Goal: Browse casually: Explore the website without a specific task or goal

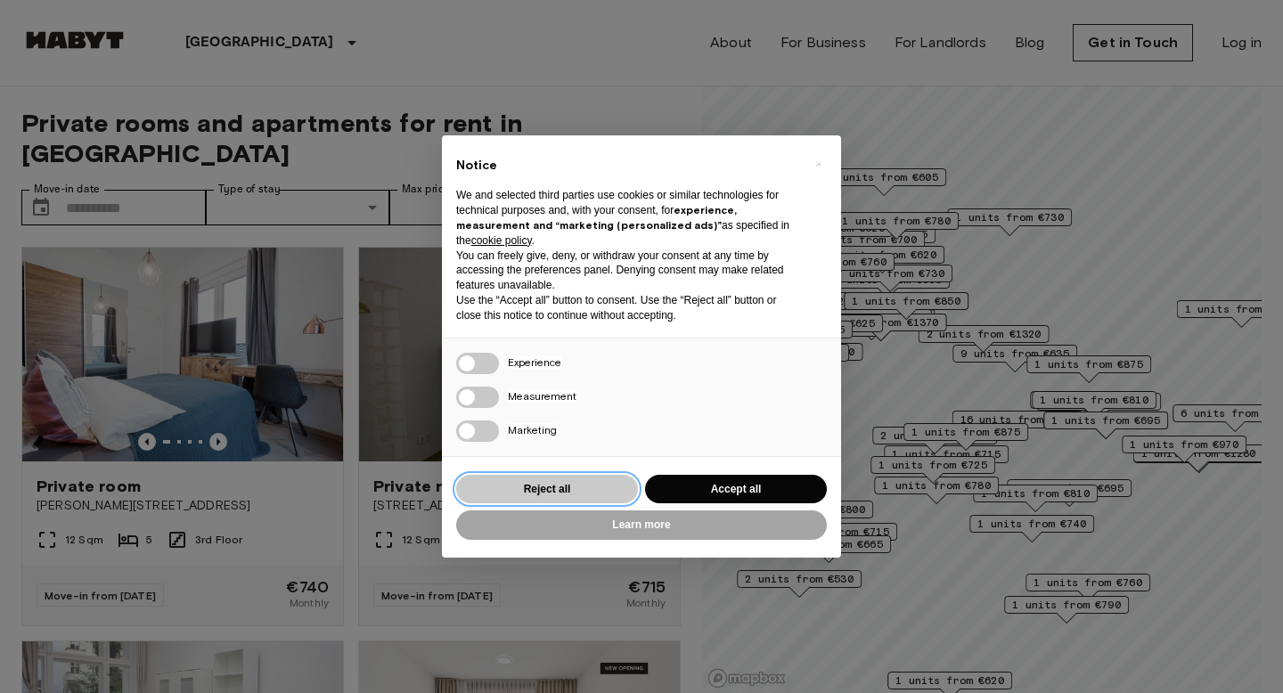
click at [536, 494] on button "Reject all" at bounding box center [547, 489] width 182 height 29
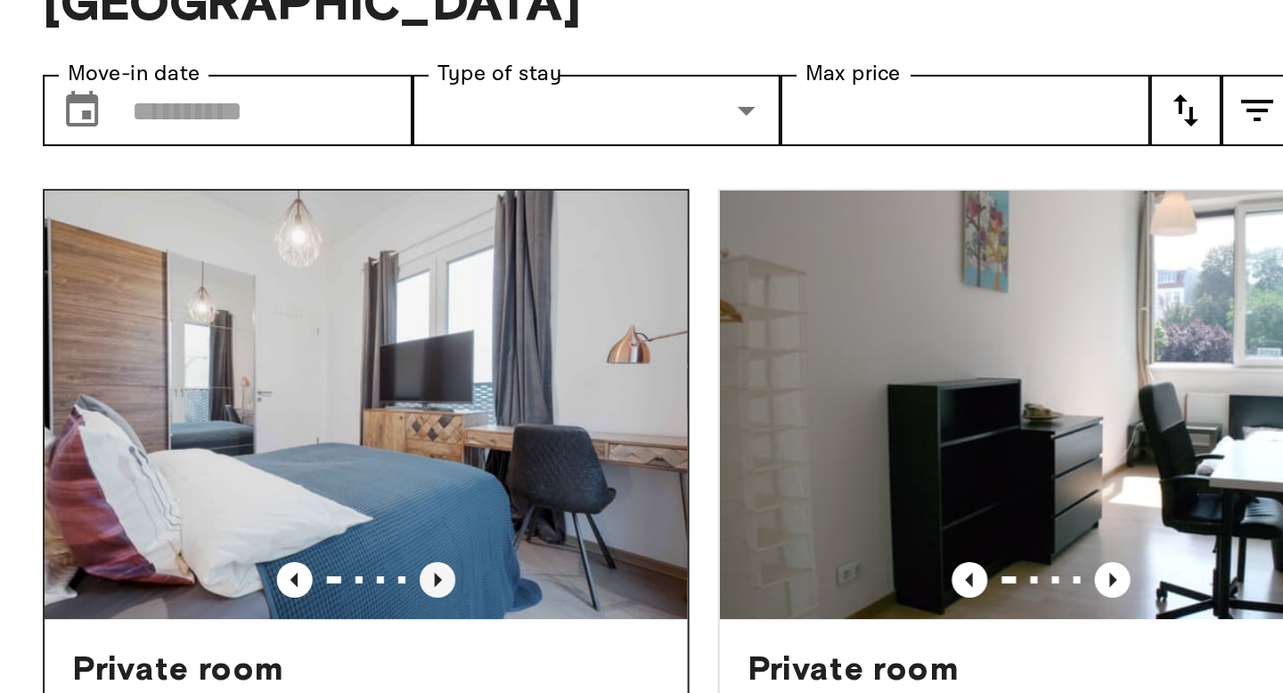
click at [218, 433] on icon "Previous image" at bounding box center [218, 442] width 18 height 18
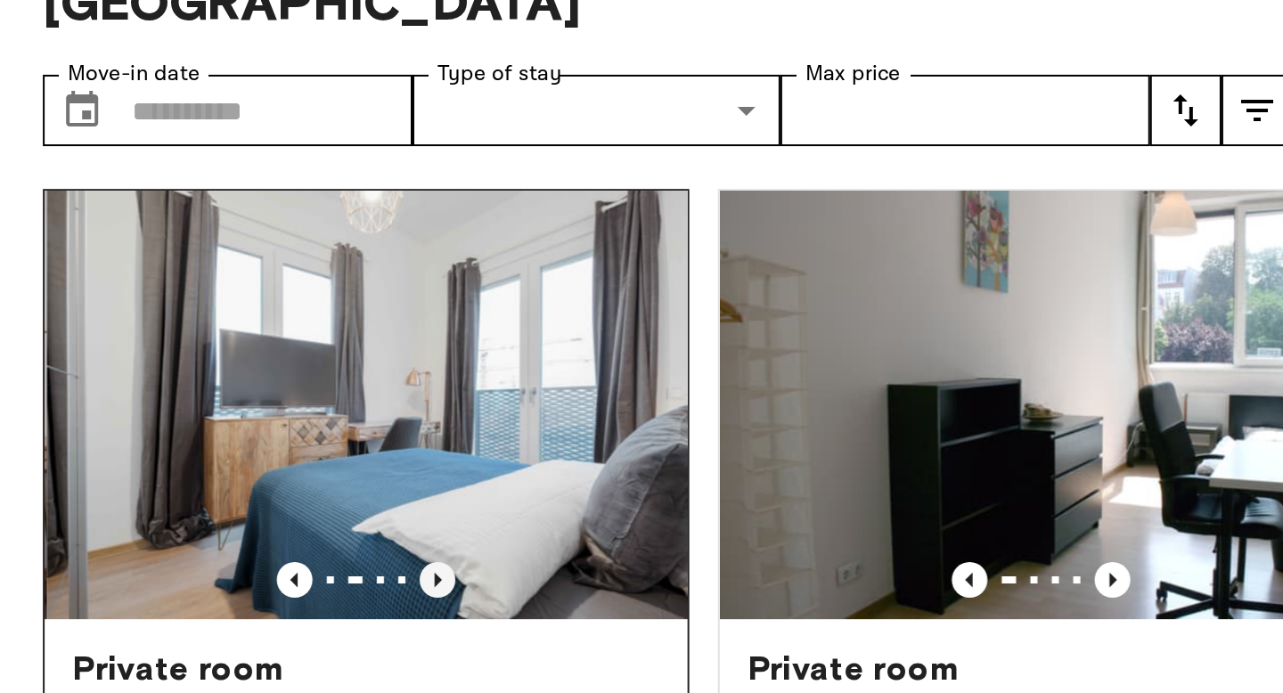
click at [217, 438] on icon "Previous image" at bounding box center [218, 441] width 4 height 7
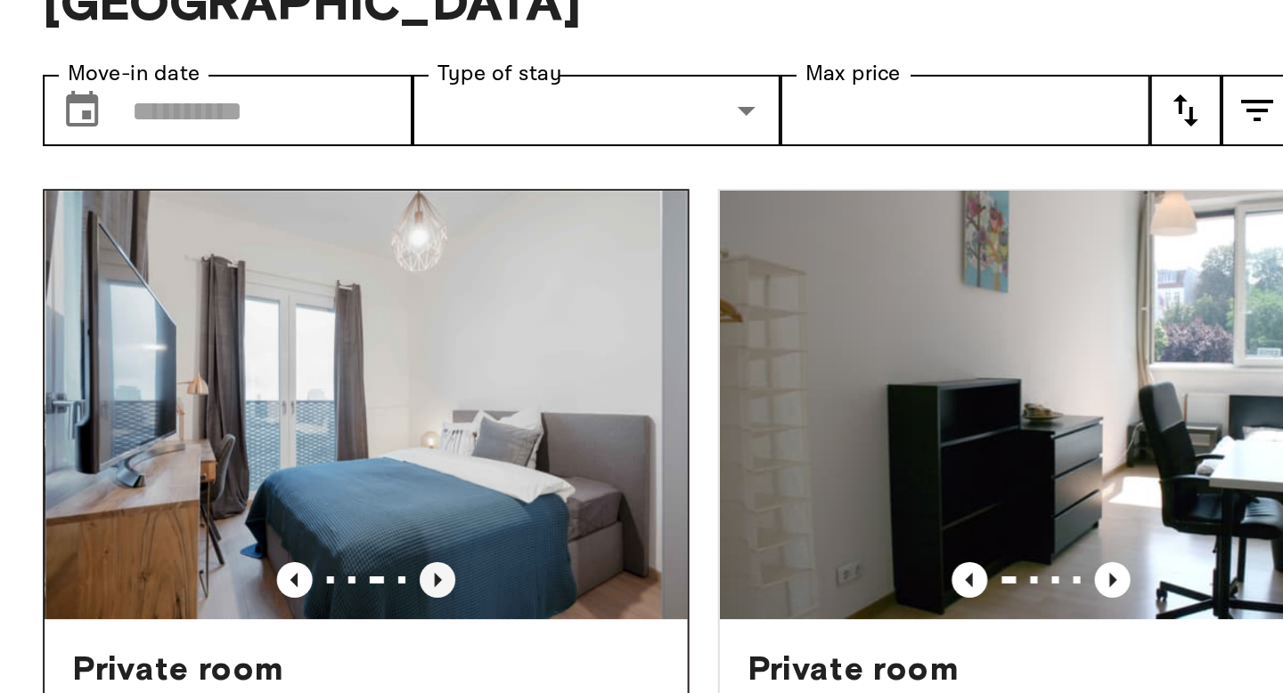
click at [217, 438] on icon "Previous image" at bounding box center [218, 441] width 4 height 7
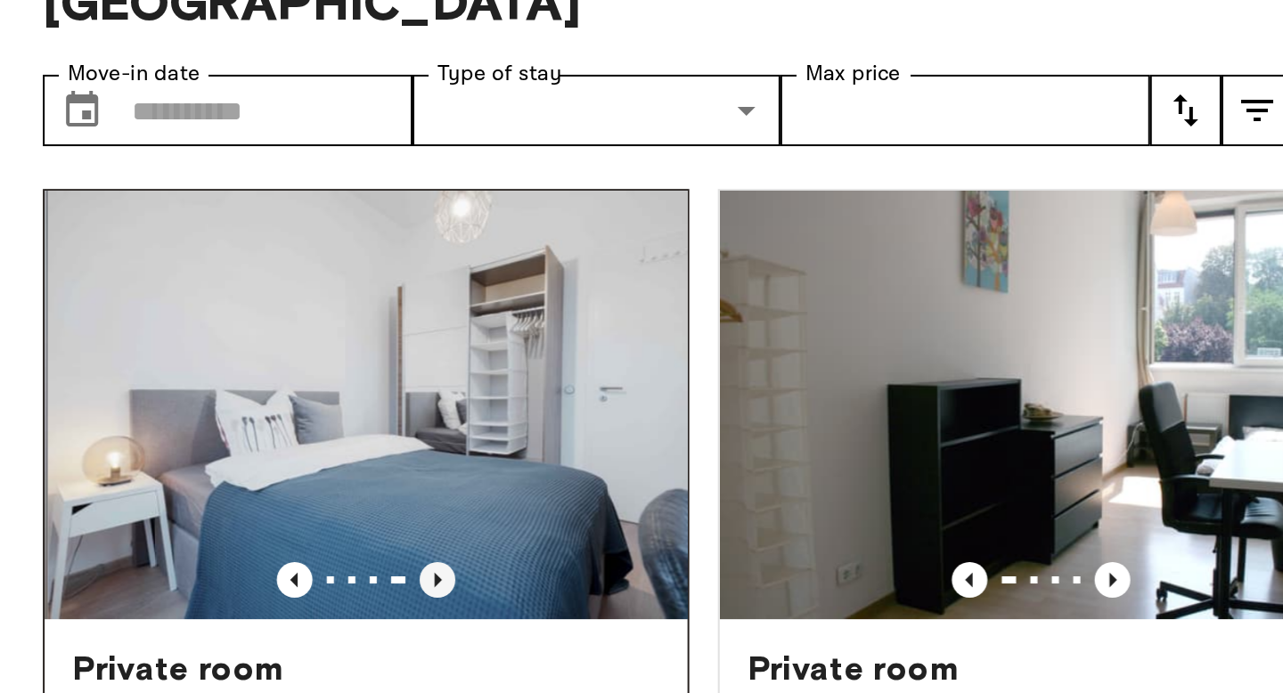
click at [217, 438] on icon "Previous image" at bounding box center [218, 441] width 4 height 7
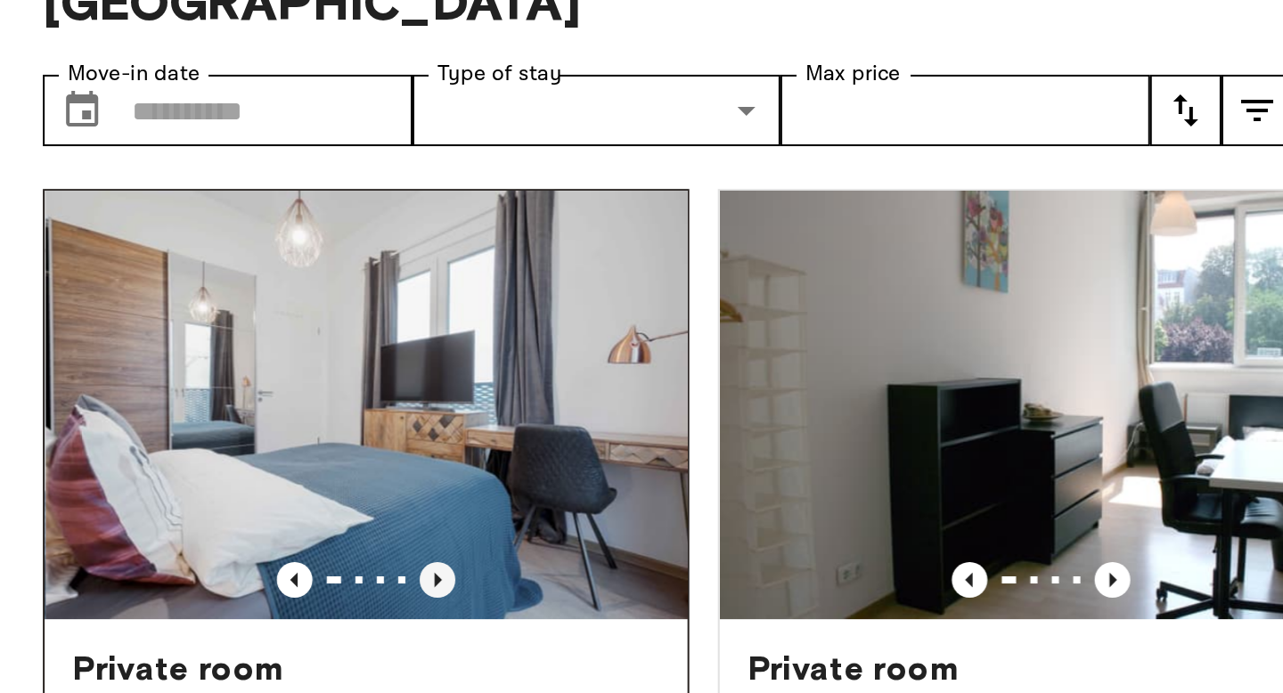
click at [217, 438] on icon "Previous image" at bounding box center [218, 441] width 4 height 7
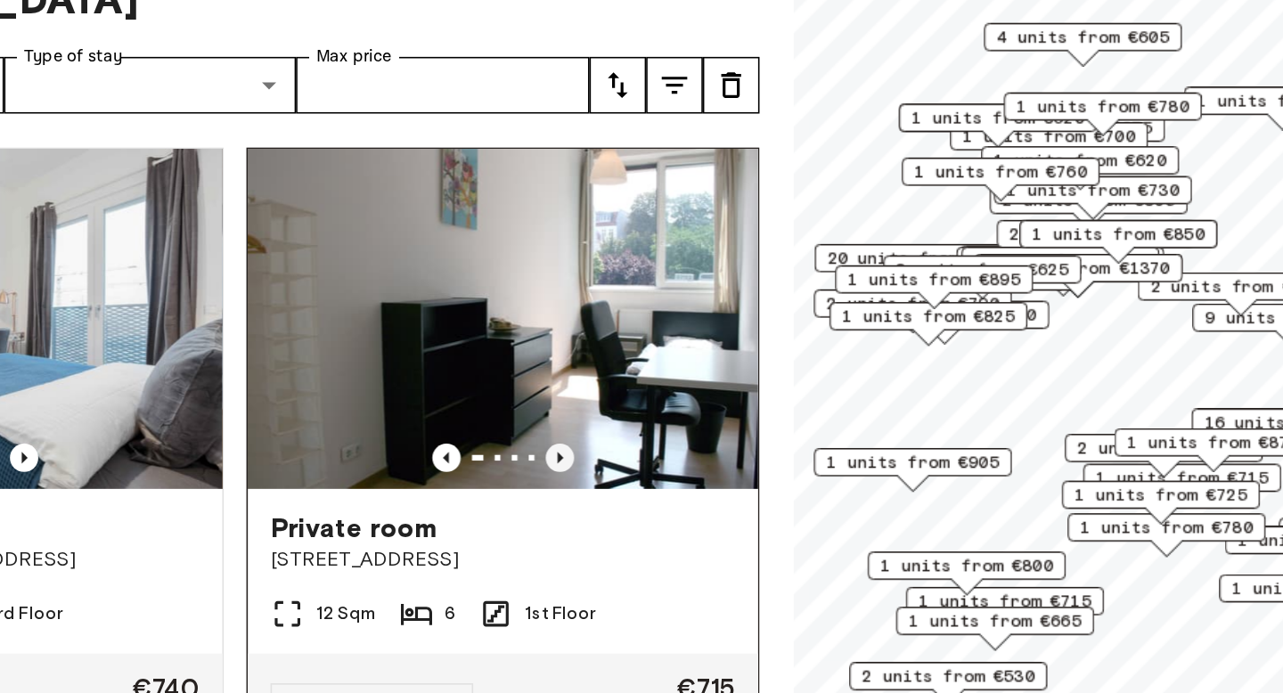
click at [548, 433] on icon "Previous image" at bounding box center [555, 442] width 18 height 18
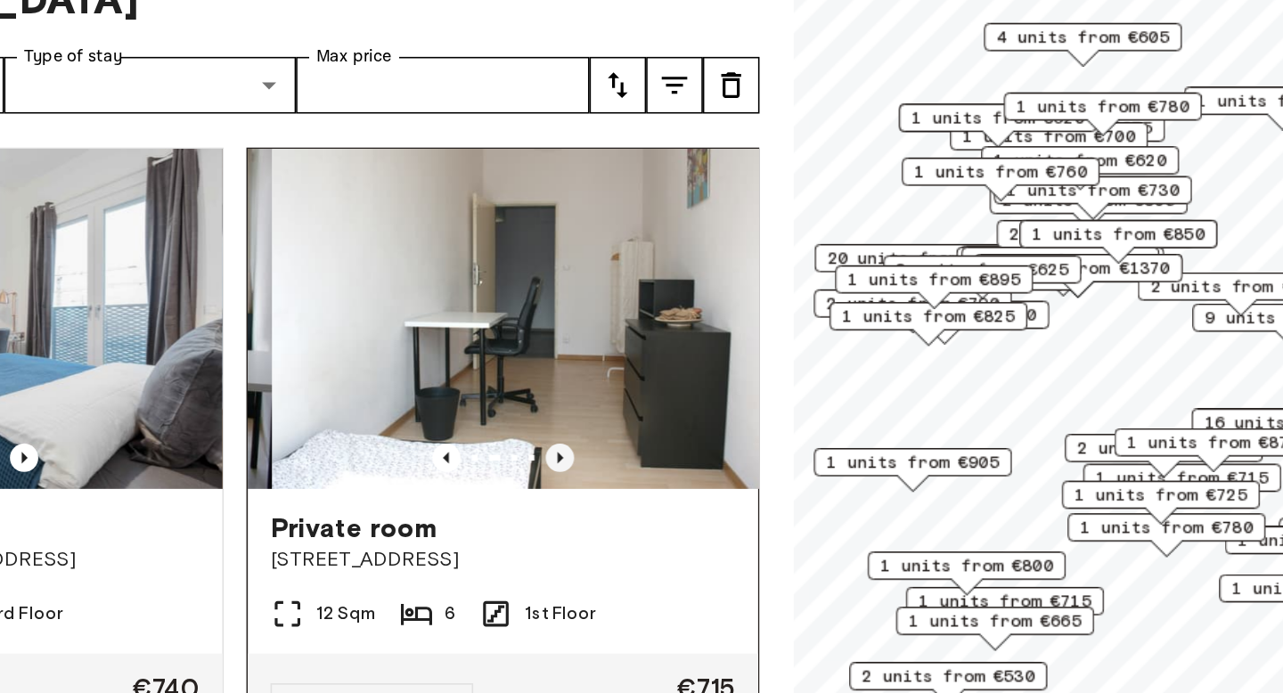
click at [548, 433] on icon "Previous image" at bounding box center [555, 442] width 18 height 18
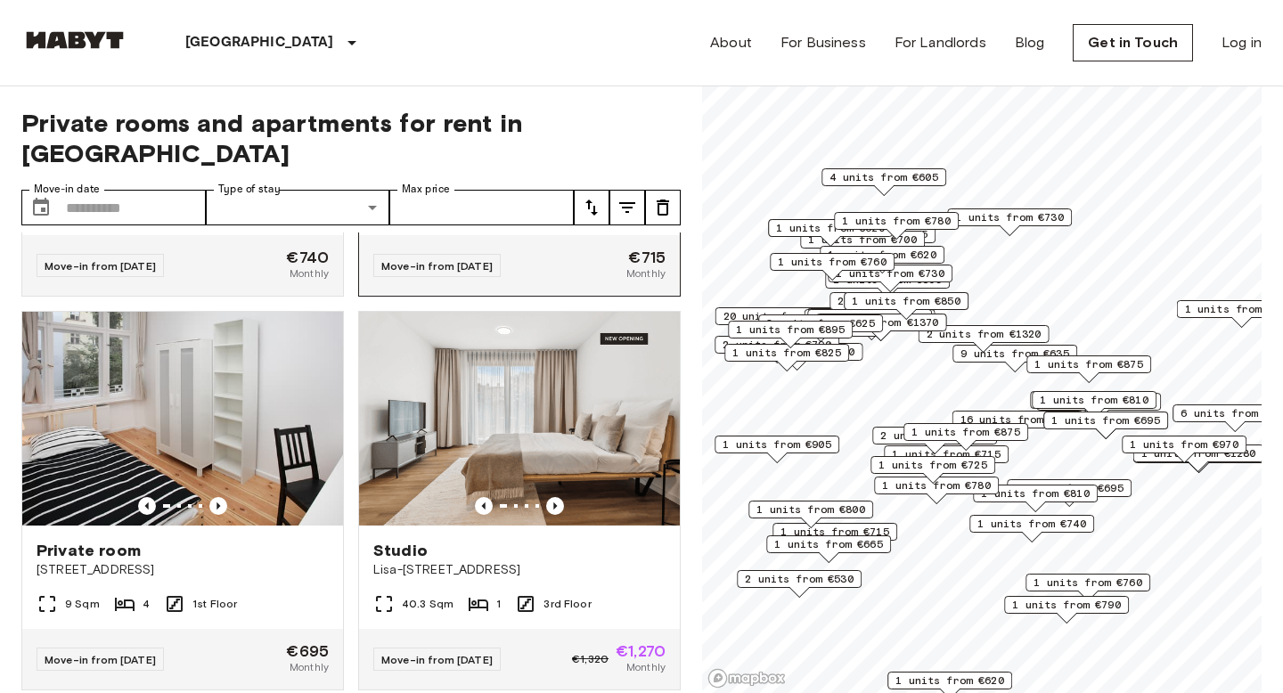
scroll to position [331, 0]
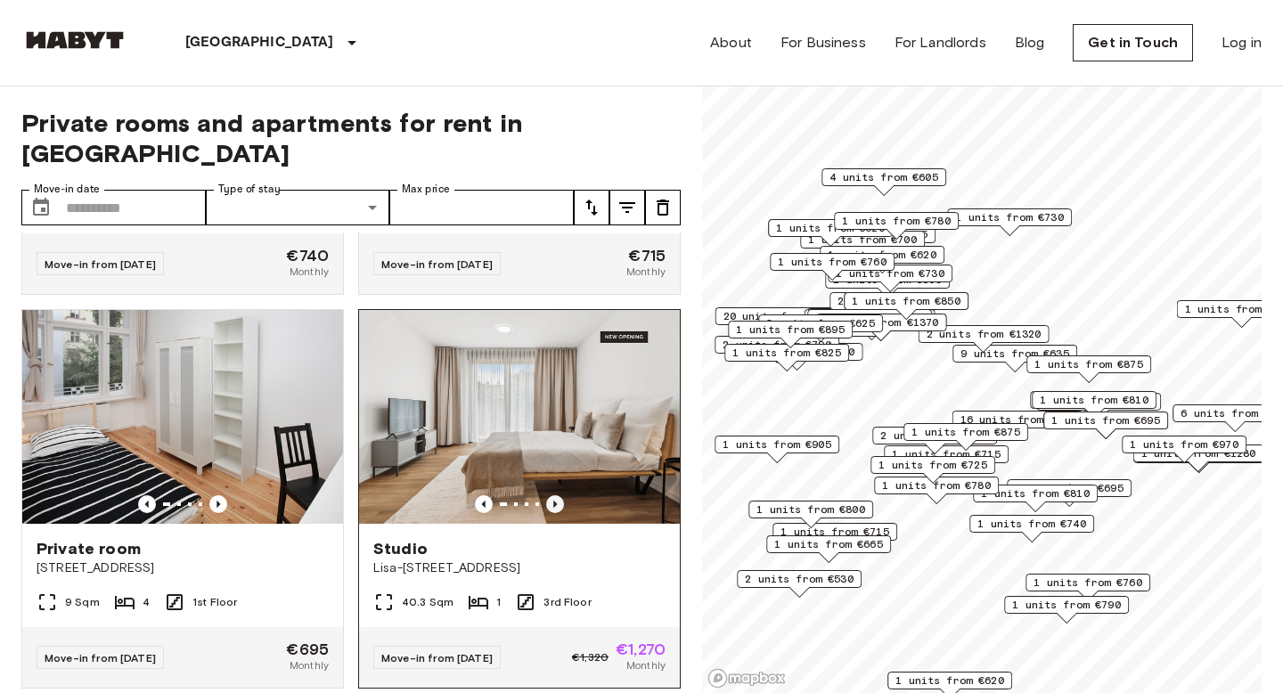
click at [557, 495] on icon "Previous image" at bounding box center [555, 504] width 18 height 18
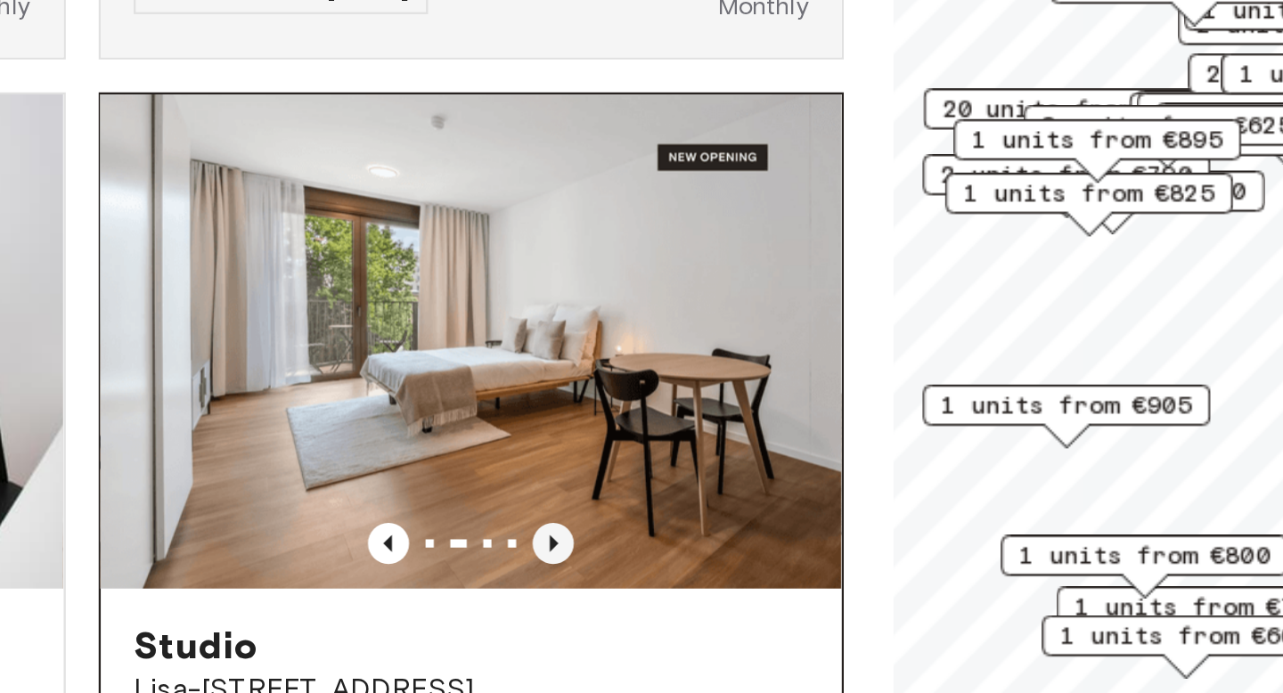
click at [556, 495] on icon "Previous image" at bounding box center [555, 504] width 18 height 18
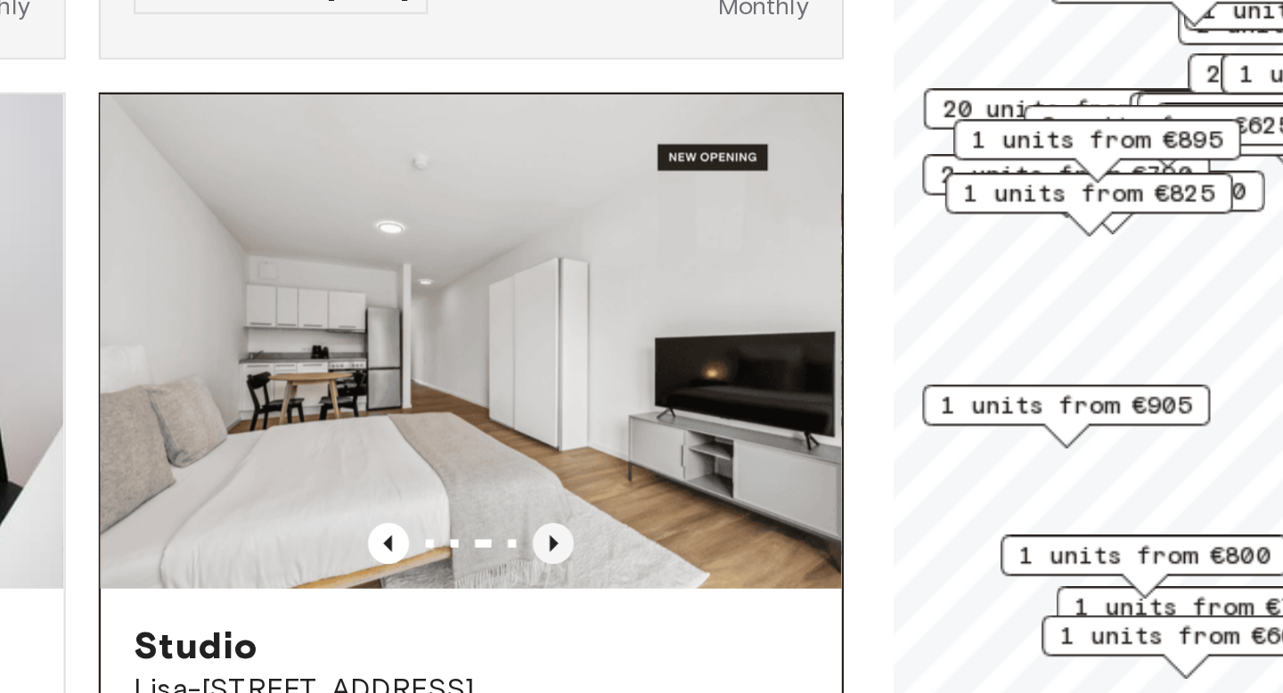
click at [556, 495] on icon "Previous image" at bounding box center [555, 504] width 18 height 18
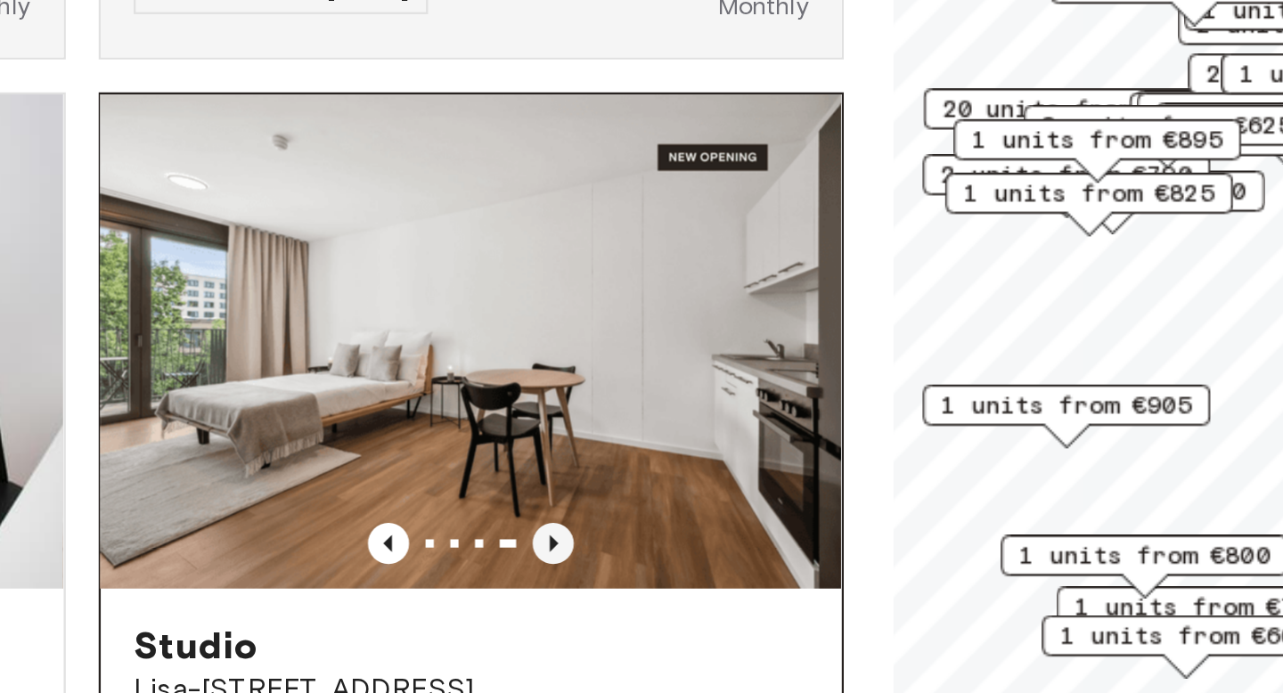
click at [556, 495] on icon "Previous image" at bounding box center [555, 504] width 18 height 18
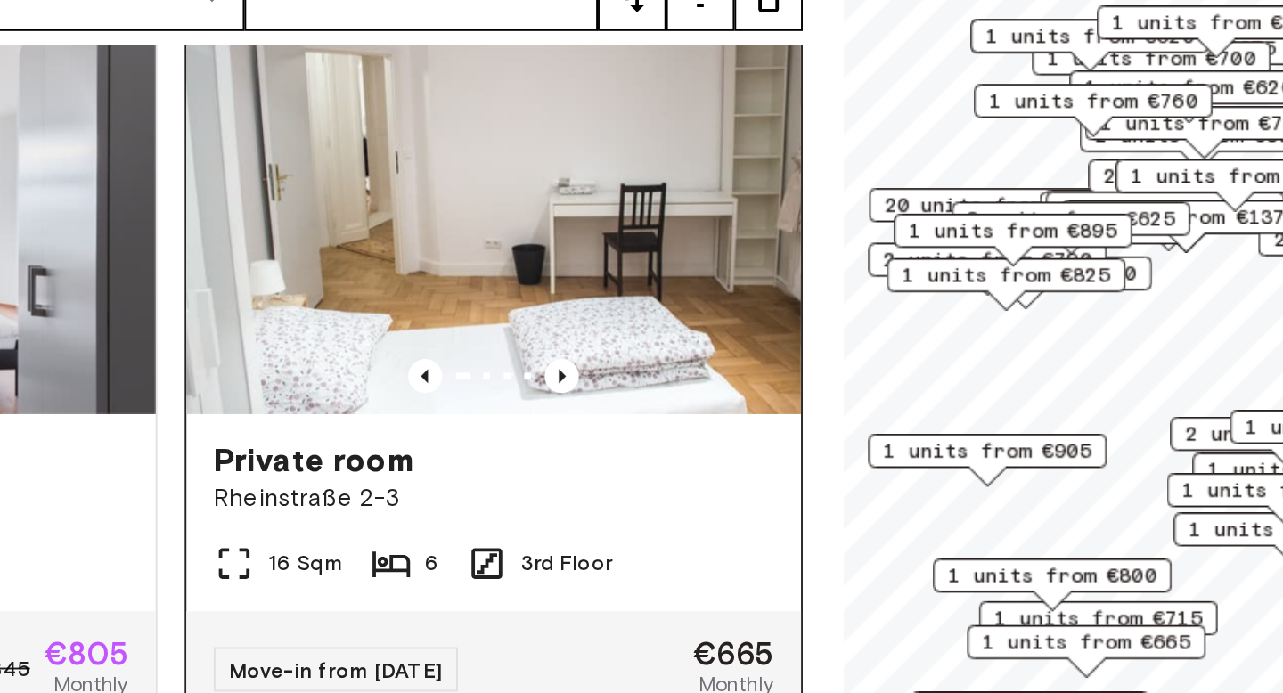
scroll to position [799, 0]
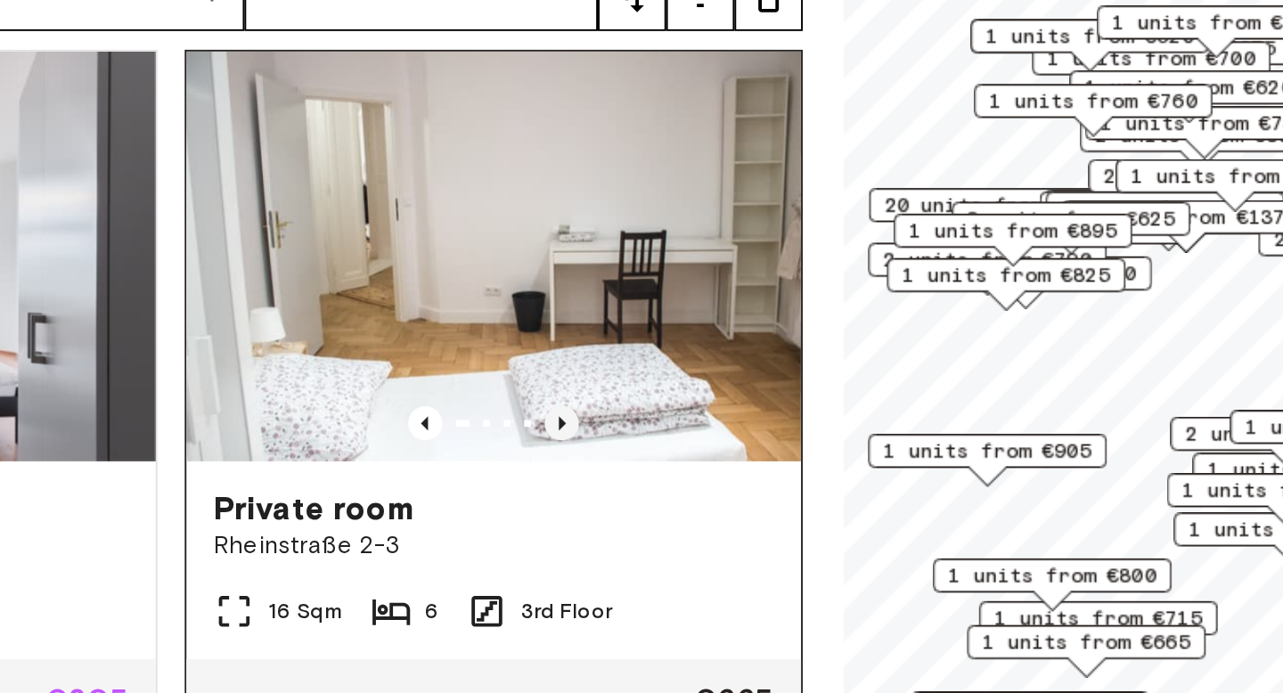
click at [551, 421] on icon "Previous image" at bounding box center [555, 430] width 18 height 18
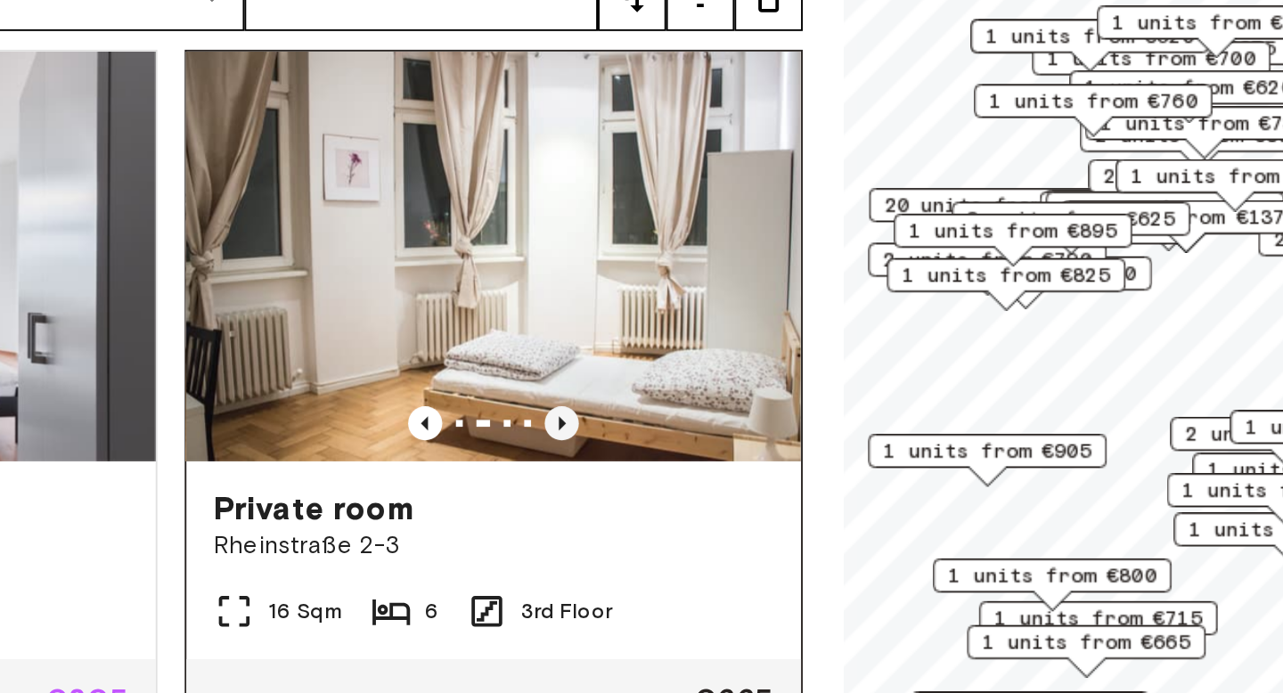
click at [551, 421] on icon "Previous image" at bounding box center [555, 430] width 18 height 18
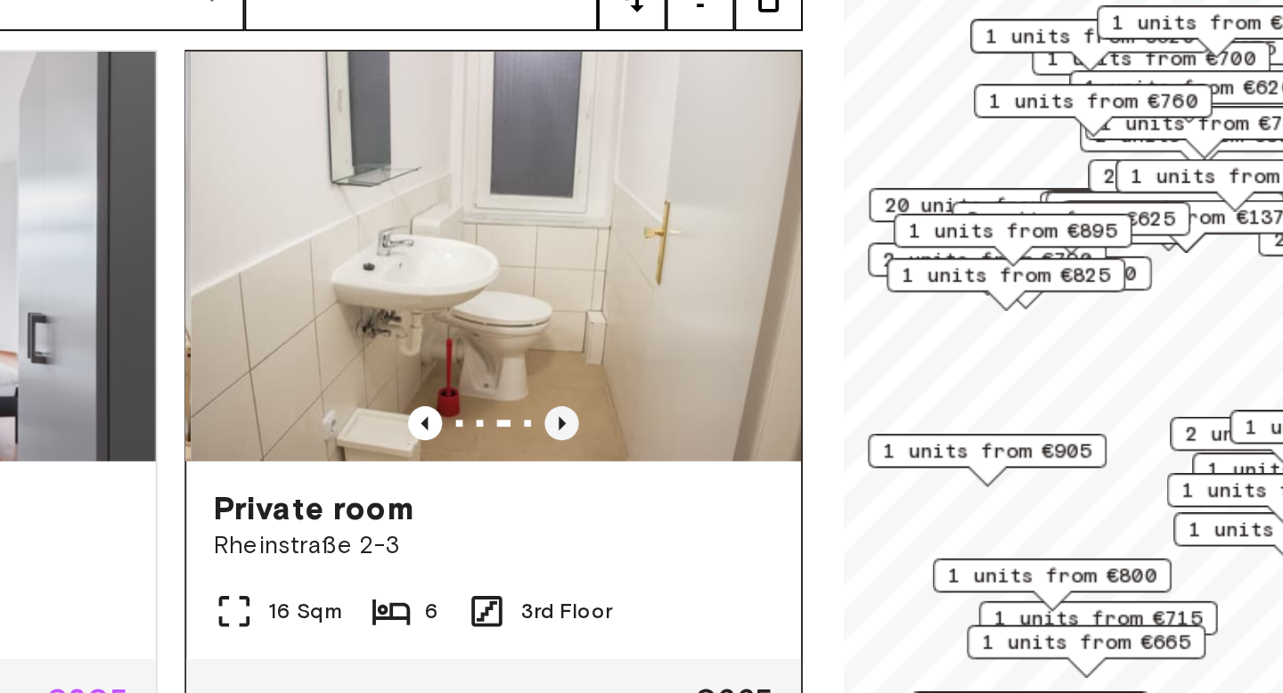
click at [551, 421] on icon "Previous image" at bounding box center [555, 430] width 18 height 18
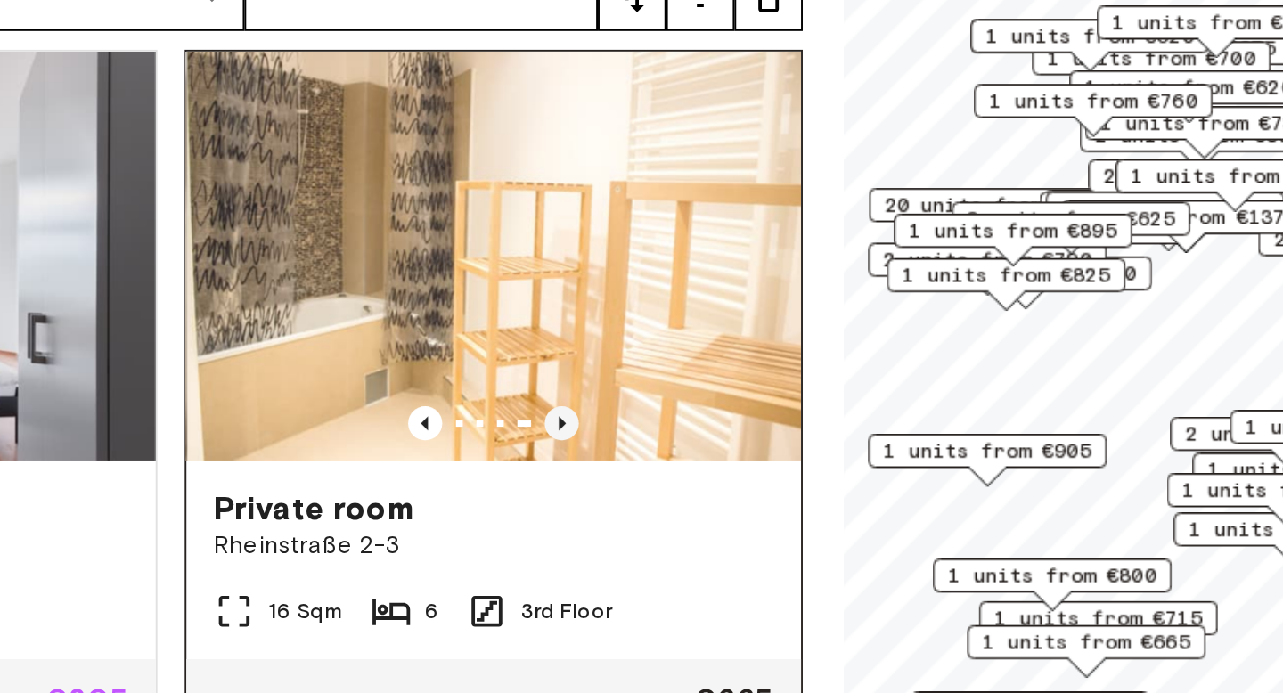
click at [551, 421] on icon "Previous image" at bounding box center [555, 430] width 18 height 18
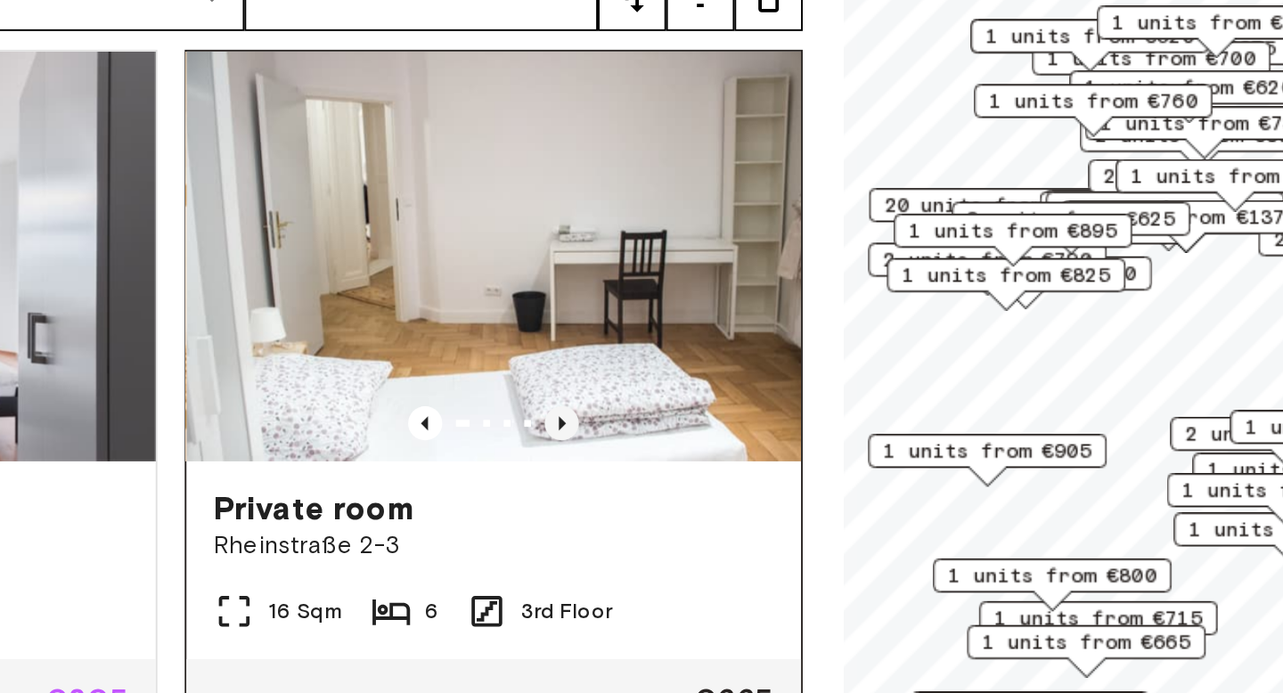
click at [551, 421] on icon "Previous image" at bounding box center [555, 430] width 18 height 18
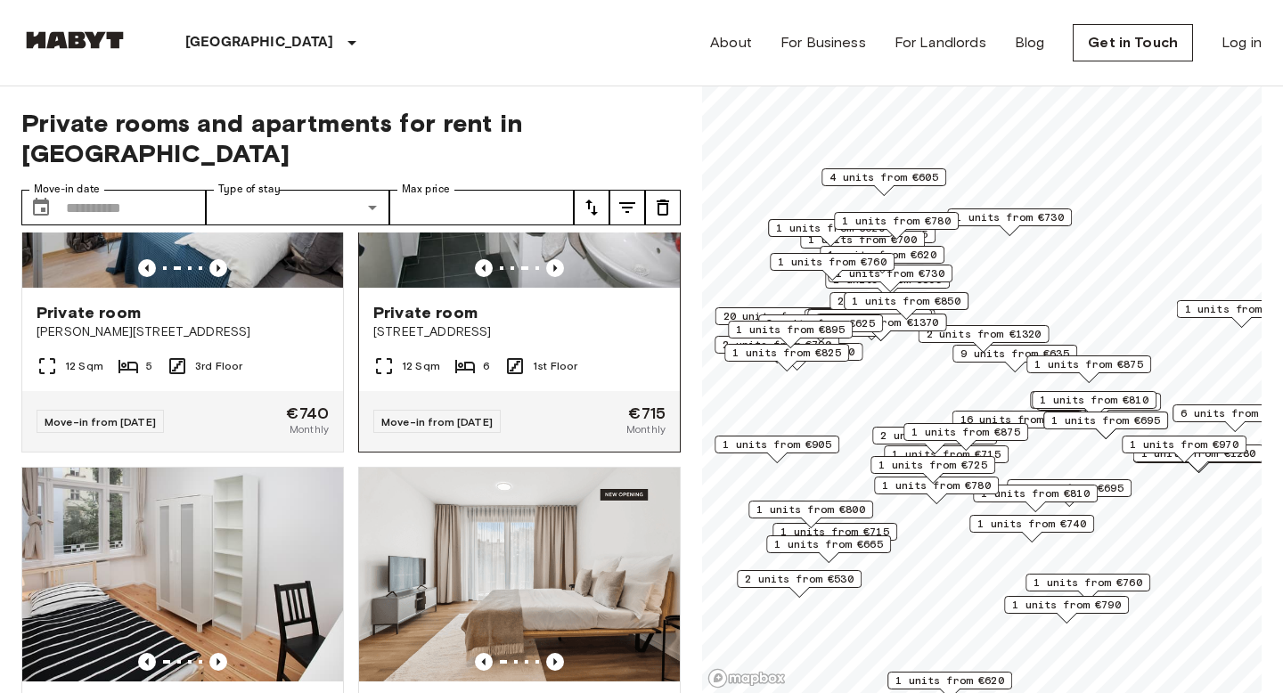
scroll to position [120, 0]
